Goal: Navigation & Orientation: Understand site structure

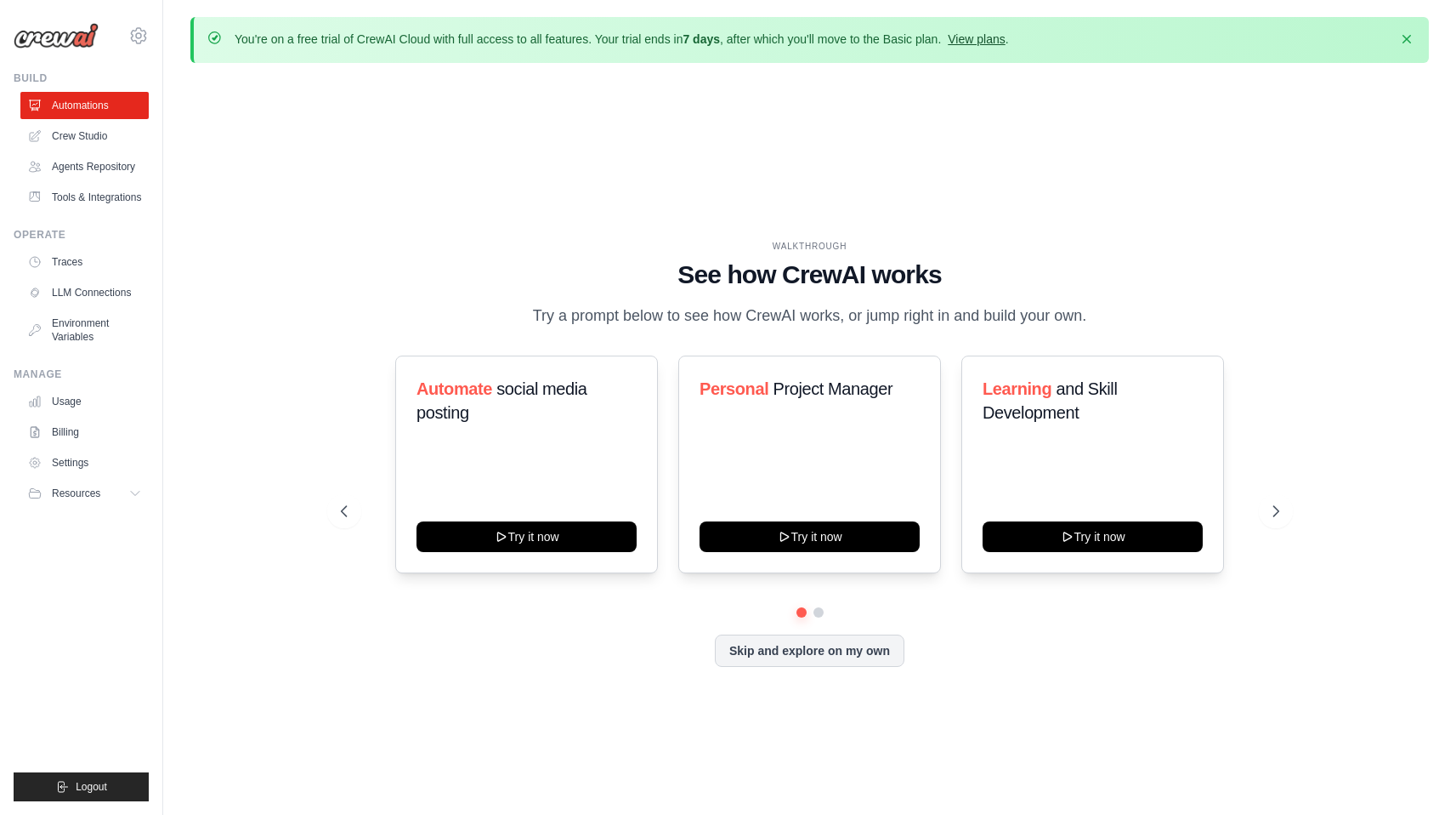
click at [985, 40] on link "View plans" at bounding box center [975, 39] width 57 height 14
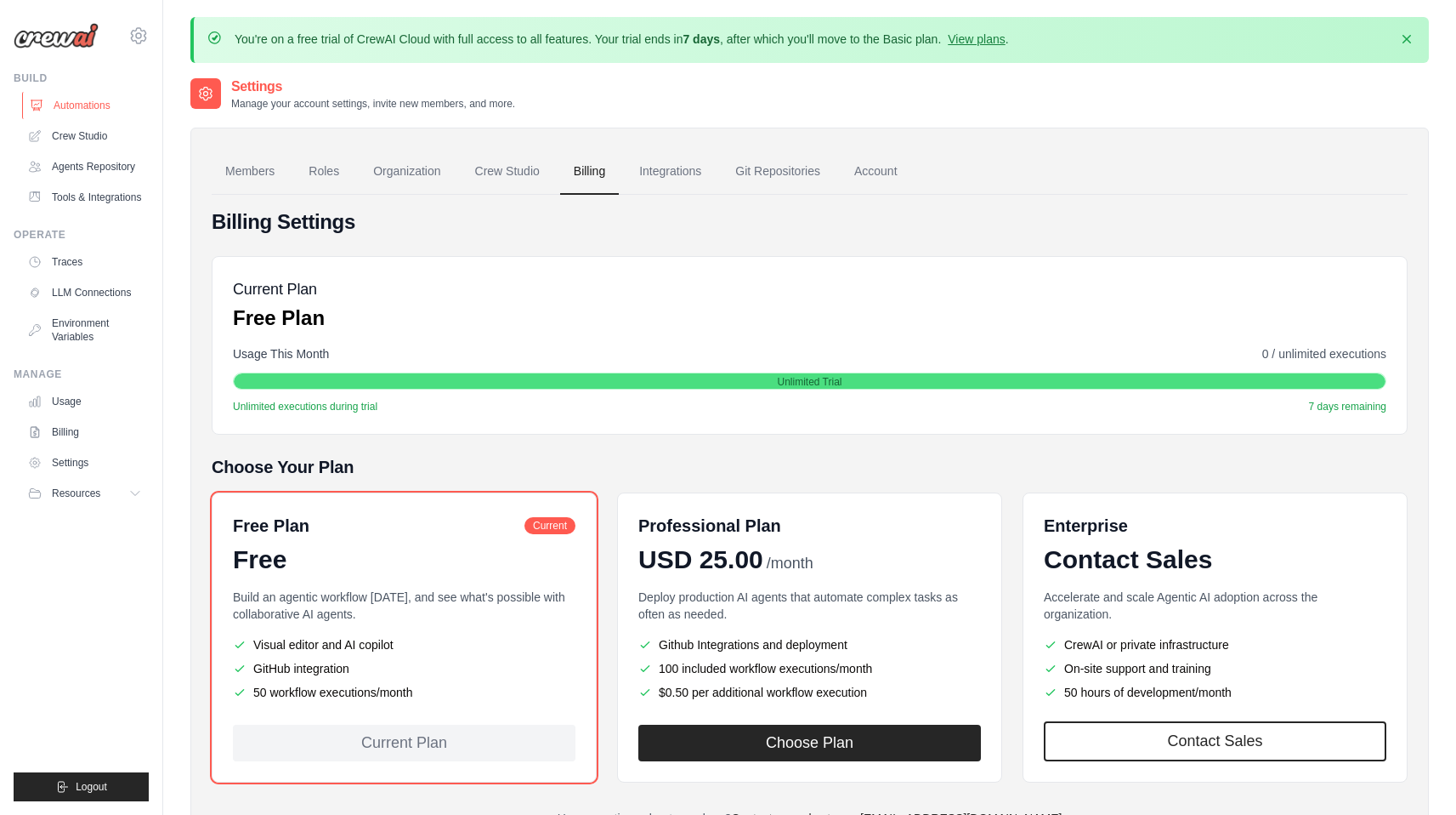
click at [106, 107] on link "Automations" at bounding box center [86, 105] width 128 height 27
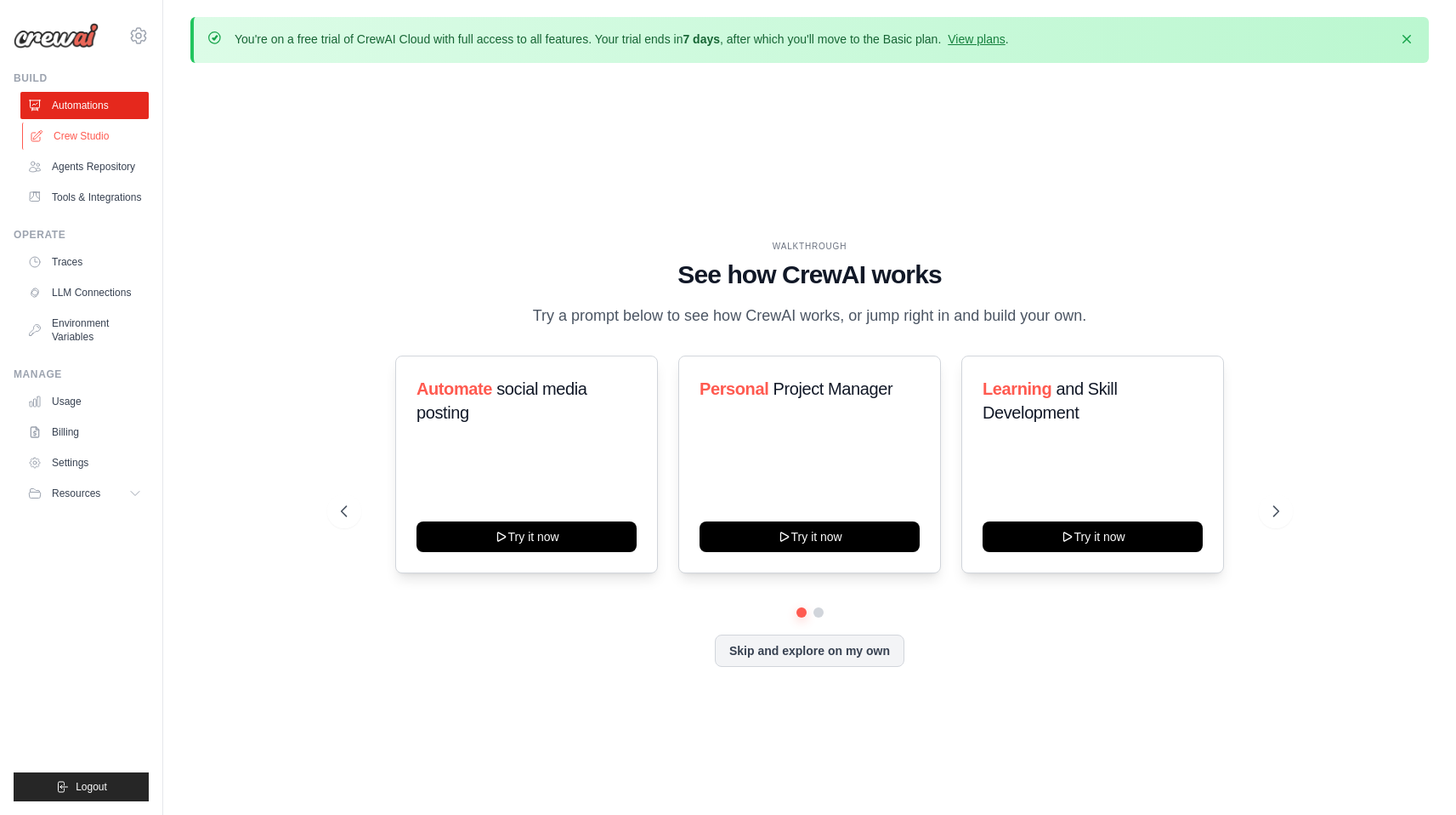
click at [97, 135] on link "Crew Studio" at bounding box center [86, 136] width 128 height 27
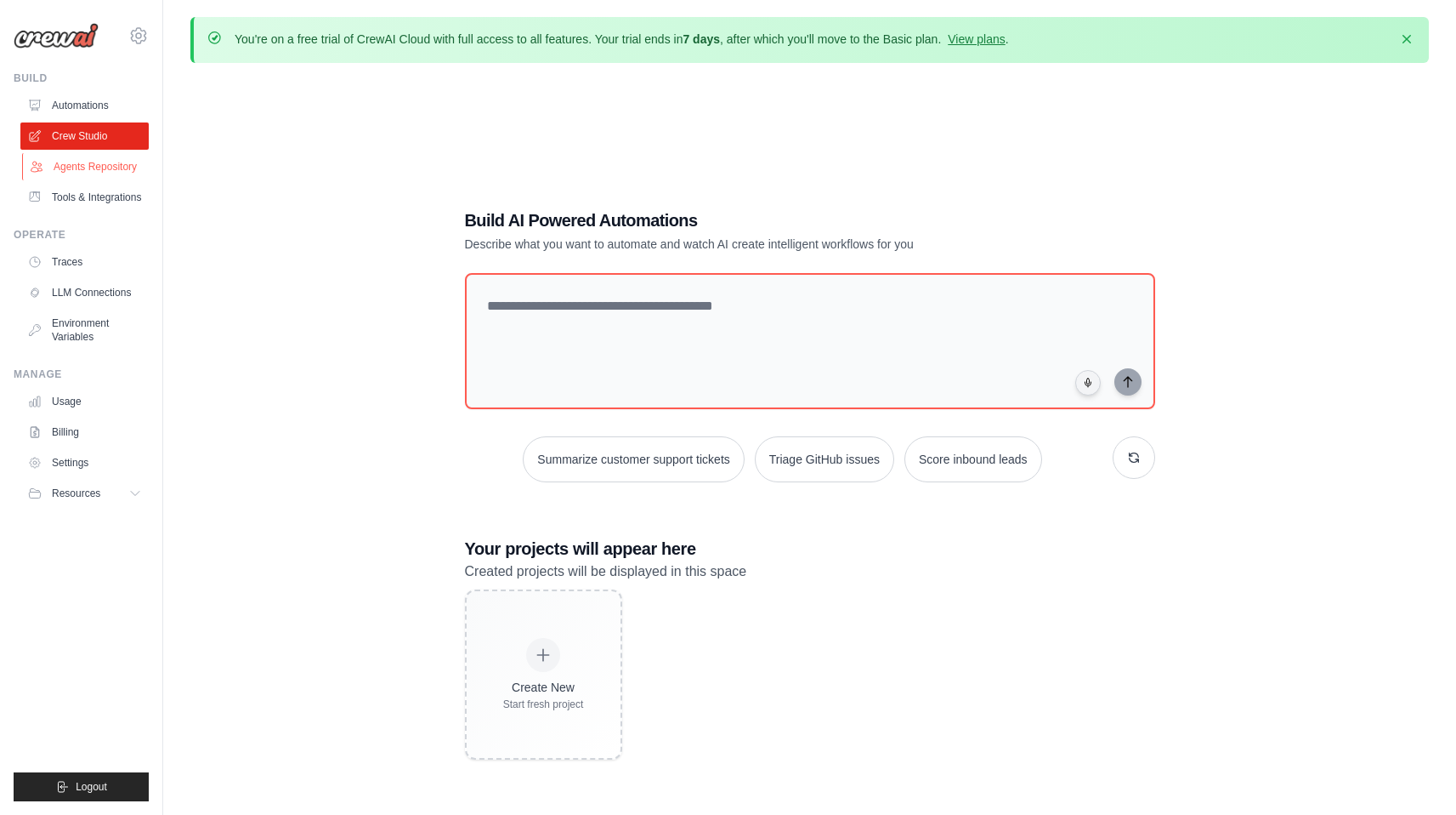
click at [109, 168] on link "Agents Repository" at bounding box center [86, 166] width 128 height 27
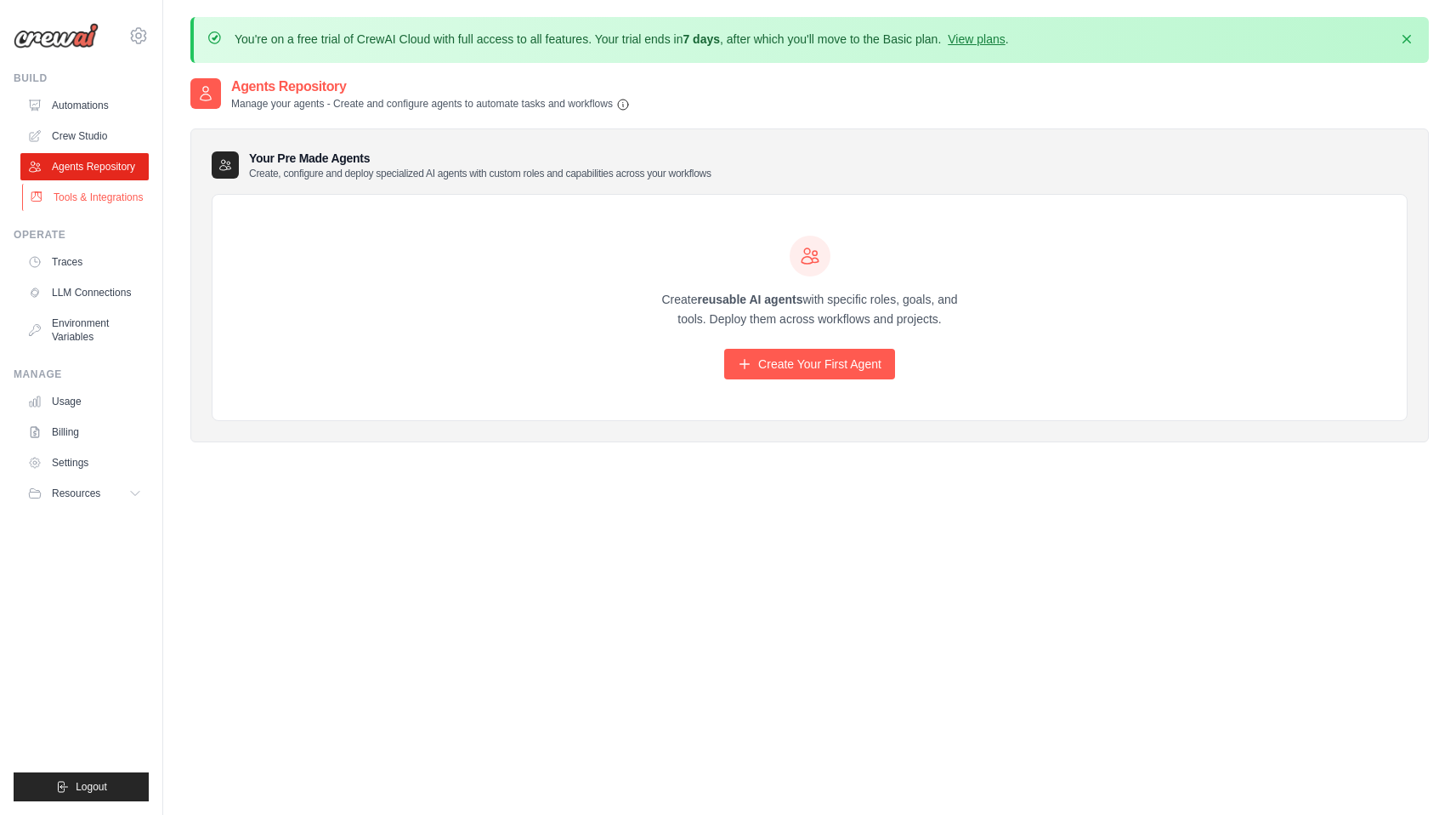
click at [116, 192] on link "Tools & Integrations" at bounding box center [86, 197] width 128 height 27
click at [92, 108] on link "Automations" at bounding box center [86, 105] width 128 height 27
